Goal: Task Accomplishment & Management: Manage account settings

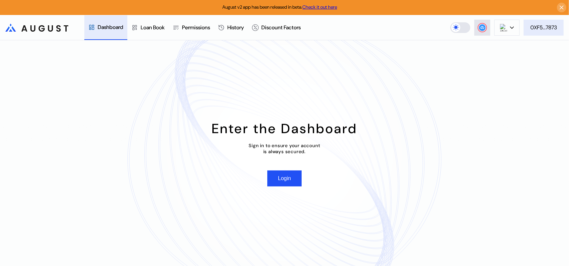
click at [543, 27] on div "0XF5...7873" at bounding box center [543, 27] width 27 height 7
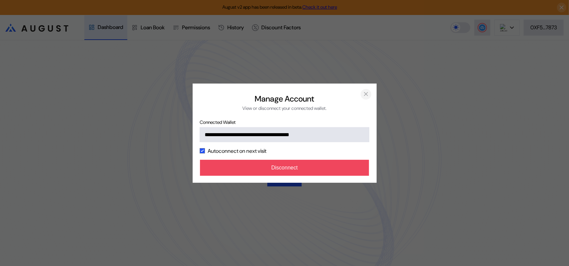
click at [366, 91] on icon "close modal" at bounding box center [366, 94] width 7 height 7
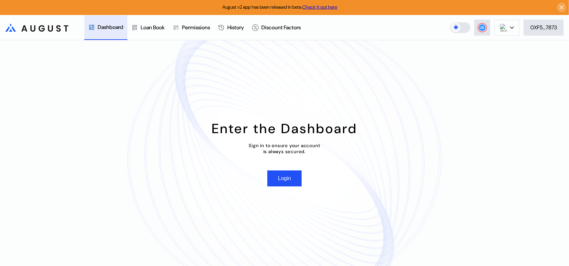
click at [536, 143] on div "Enter the Dashboard Sign in to ensure your account is always secured. Login" at bounding box center [284, 153] width 569 height 226
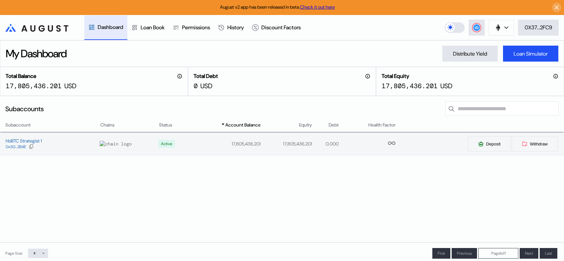
click at [190, 155] on td "17,805,436.201" at bounding box center [225, 144] width 71 height 22
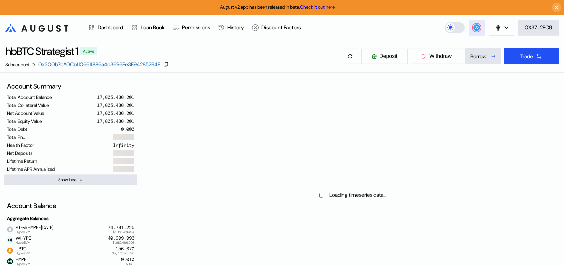
click at [475, 28] on icon at bounding box center [476, 27] width 4 height 3
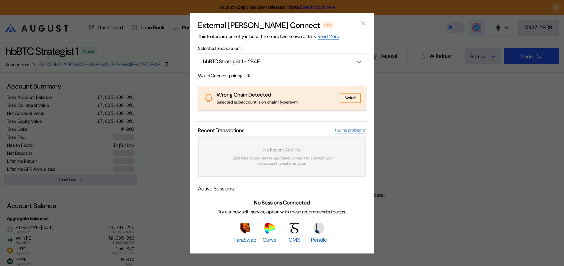
select select "*"
click at [350, 98] on button "Switch" at bounding box center [350, 98] width 21 height 9
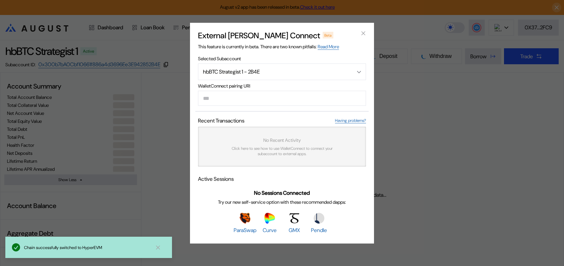
select select "*"
